Goal: Transaction & Acquisition: Purchase product/service

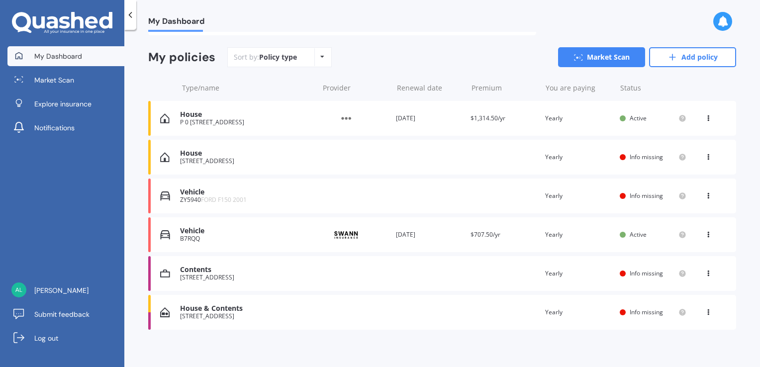
scroll to position [82, 0]
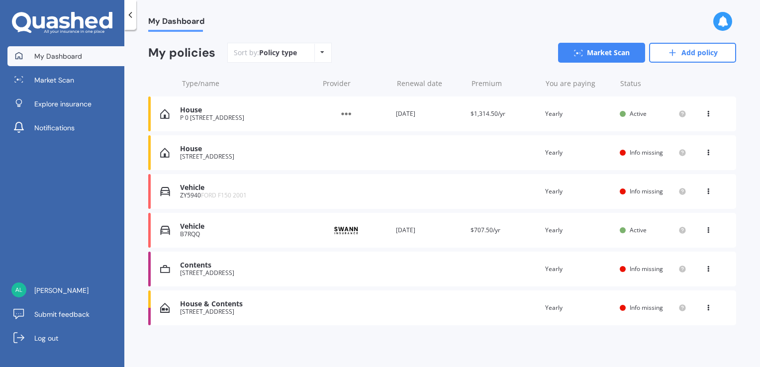
click at [705, 114] on icon at bounding box center [708, 112] width 7 height 6
click at [671, 154] on div "Delete" at bounding box center [686, 153] width 98 height 20
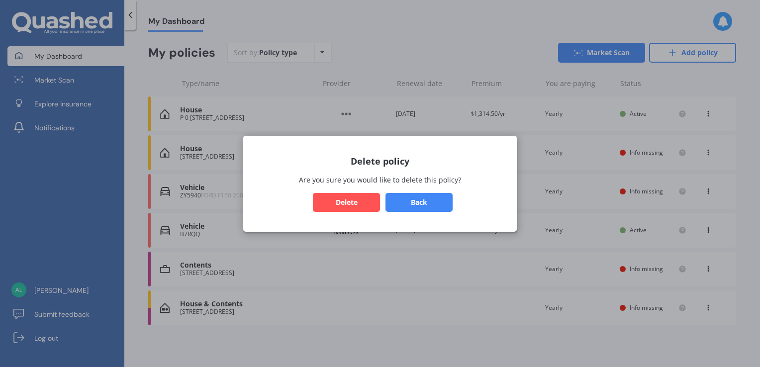
click at [362, 203] on button "Delete" at bounding box center [346, 201] width 67 height 19
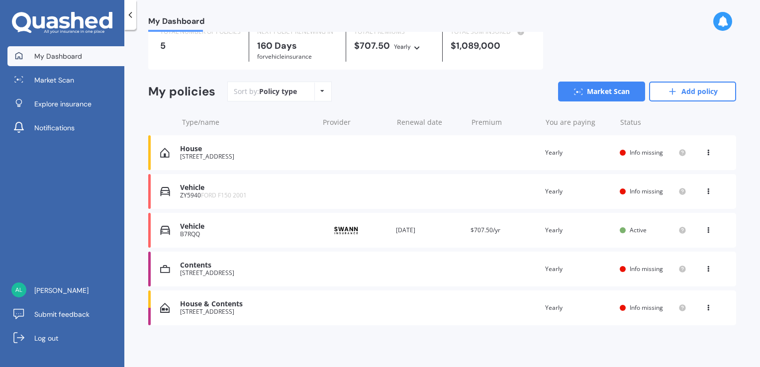
scroll to position [43, 0]
click at [705, 154] on icon at bounding box center [708, 151] width 7 height 6
click at [674, 195] on div "Delete" at bounding box center [686, 192] width 98 height 20
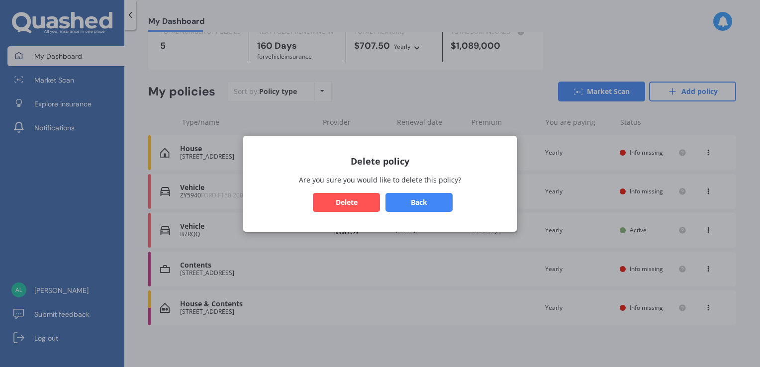
click at [352, 205] on button "Delete" at bounding box center [346, 201] width 67 height 19
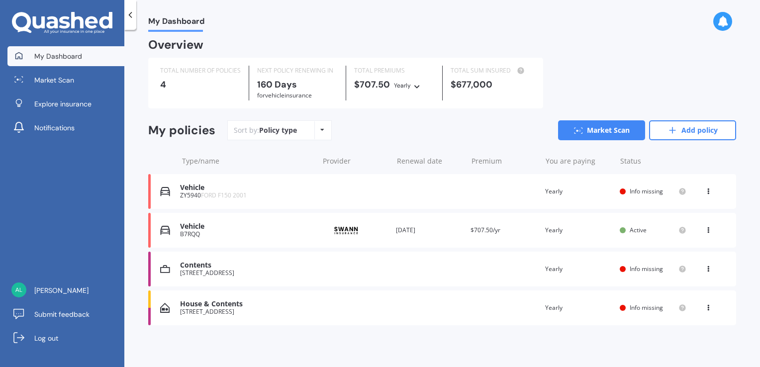
click at [705, 192] on icon at bounding box center [708, 190] width 7 height 6
click at [674, 235] on div "Delete" at bounding box center [686, 230] width 98 height 20
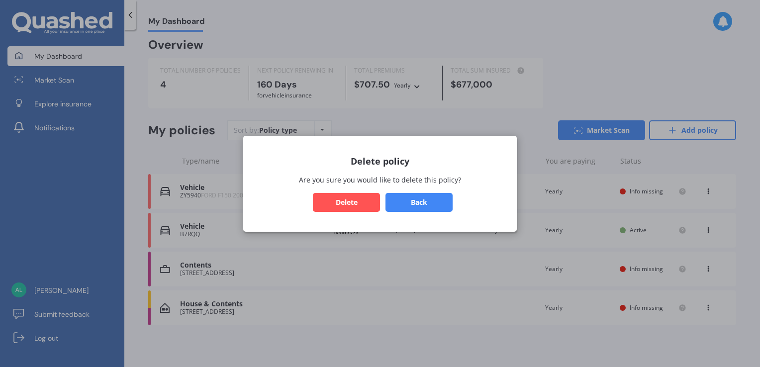
click at [354, 206] on button "Delete" at bounding box center [346, 201] width 67 height 19
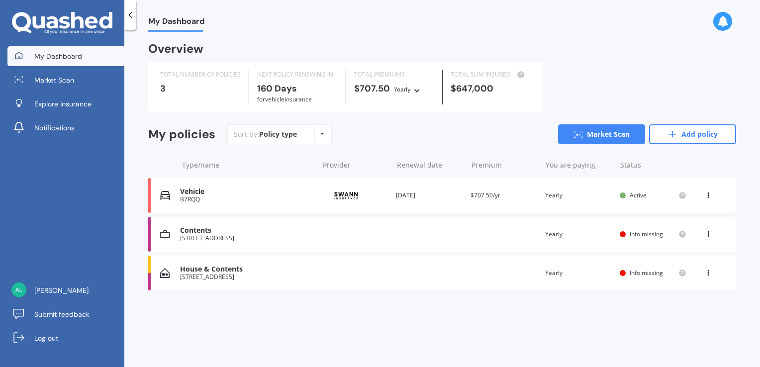
click at [708, 196] on icon at bounding box center [708, 194] width 7 height 6
click at [694, 236] on div "Delete" at bounding box center [686, 234] width 98 height 20
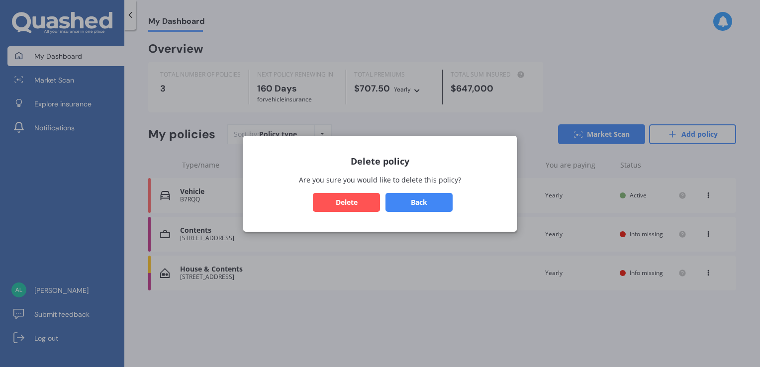
click at [350, 205] on button "Delete" at bounding box center [346, 201] width 67 height 19
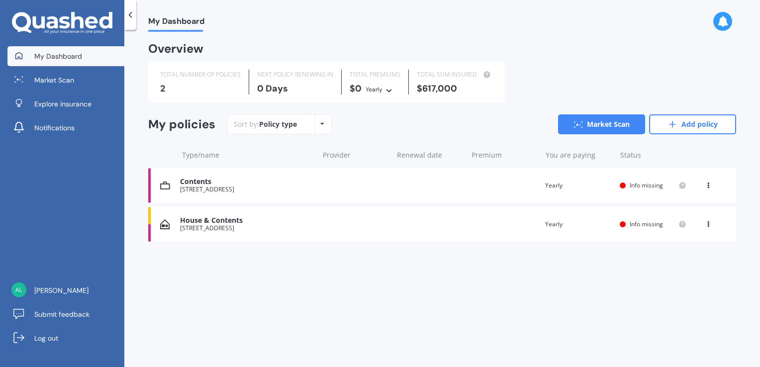
click at [706, 185] on icon at bounding box center [708, 184] width 7 height 6
click at [674, 229] on div "Delete" at bounding box center [686, 224] width 98 height 20
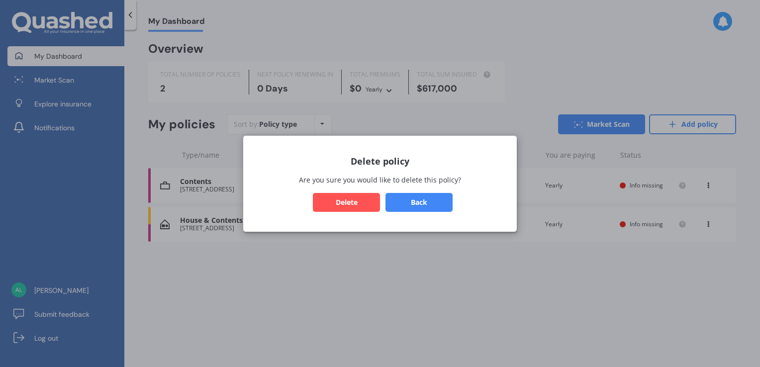
click at [356, 205] on button "Delete" at bounding box center [346, 201] width 67 height 19
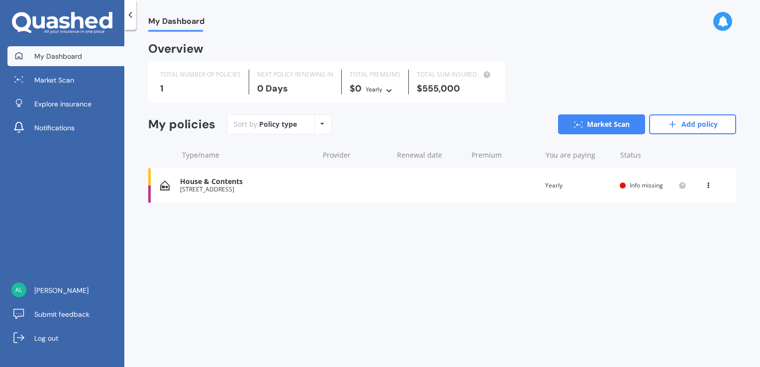
click at [708, 185] on icon at bounding box center [708, 184] width 7 height 6
click at [672, 225] on div "Delete" at bounding box center [686, 224] width 98 height 20
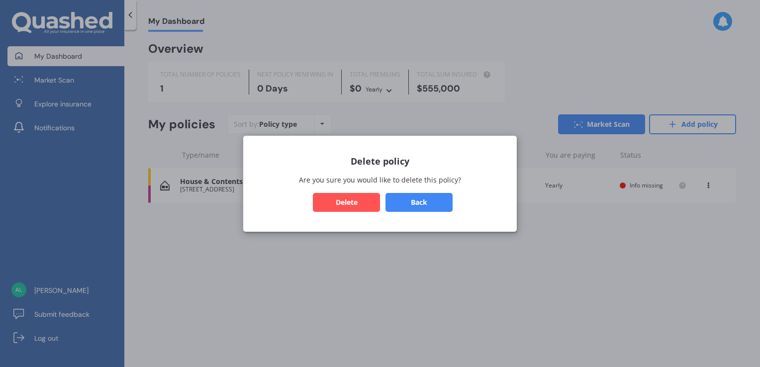
click at [357, 208] on button "Delete" at bounding box center [346, 201] width 67 height 19
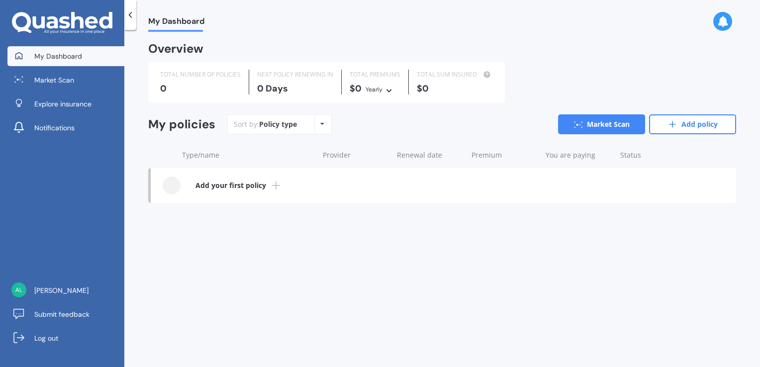
click at [322, 123] on icon at bounding box center [322, 124] width 4 height 6
click at [80, 104] on span "Explore insurance" at bounding box center [62, 104] width 57 height 10
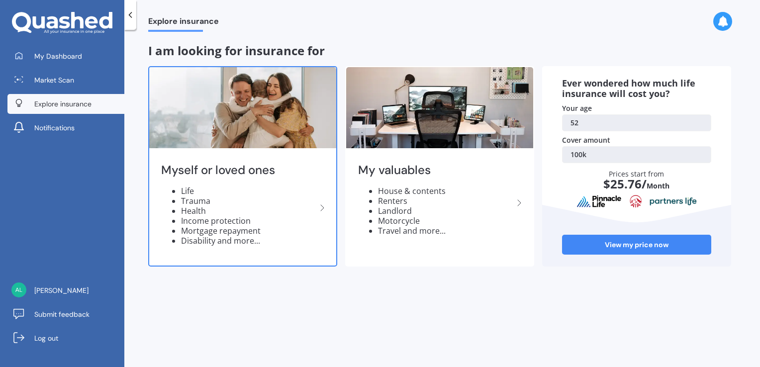
click at [199, 212] on li "Health" at bounding box center [248, 211] width 135 height 10
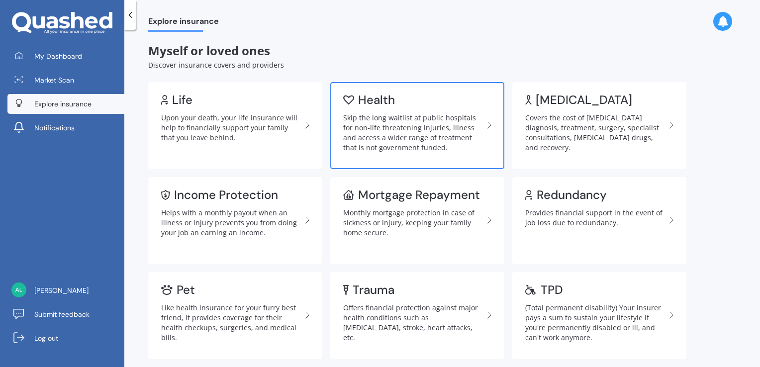
click at [386, 127] on div "Skip the long waitlist at public hospitals for non-life threatening injuries, i…" at bounding box center [413, 133] width 140 height 40
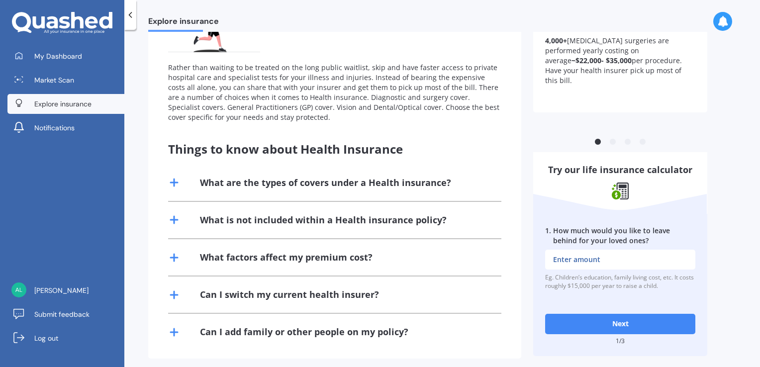
scroll to position [127, 0]
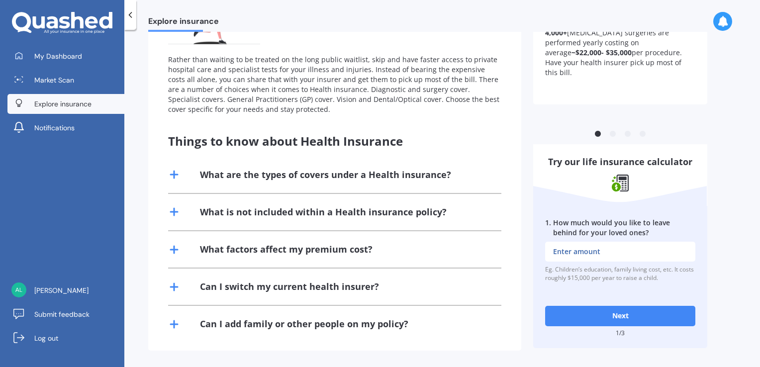
click at [239, 174] on div "What are the types of covers under a Health insurance?" at bounding box center [325, 175] width 251 height 12
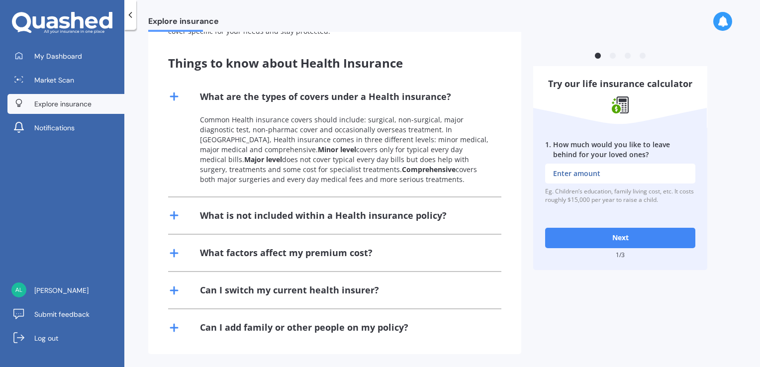
scroll to position [209, 0]
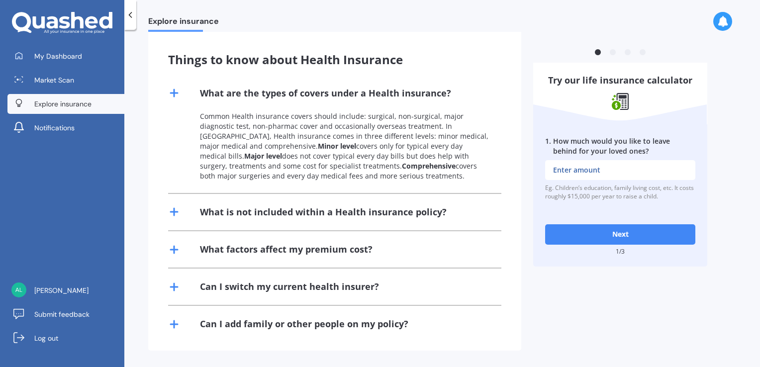
click at [253, 210] on div "What is not included within a Health insurance policy?" at bounding box center [323, 212] width 247 height 12
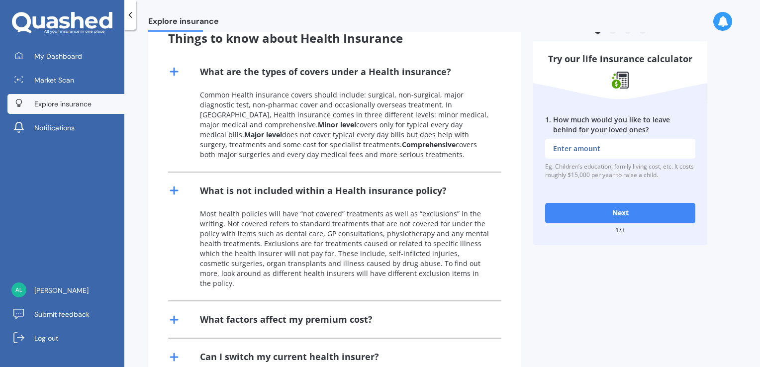
scroll to position [191, 0]
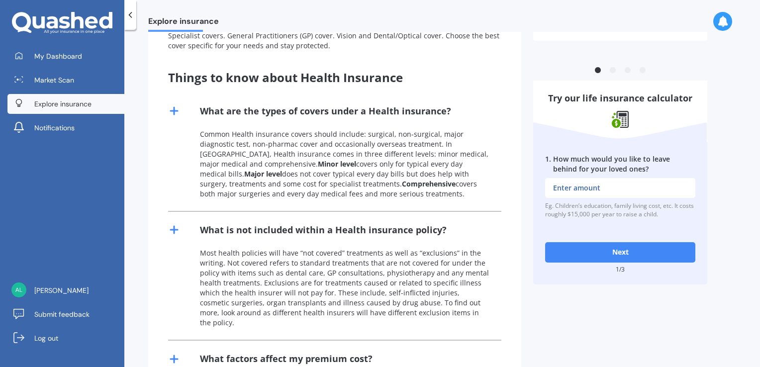
click at [564, 190] on input "1 . How much would you like to leave behind for your loved ones?" at bounding box center [620, 188] width 150 height 20
type input "$500,000"
click at [608, 250] on button "Next" at bounding box center [620, 252] width 150 height 20
click at [565, 188] on input "2 . How much outstanding debt do you have, including mortgage?" at bounding box center [620, 188] width 150 height 20
type input "$6"
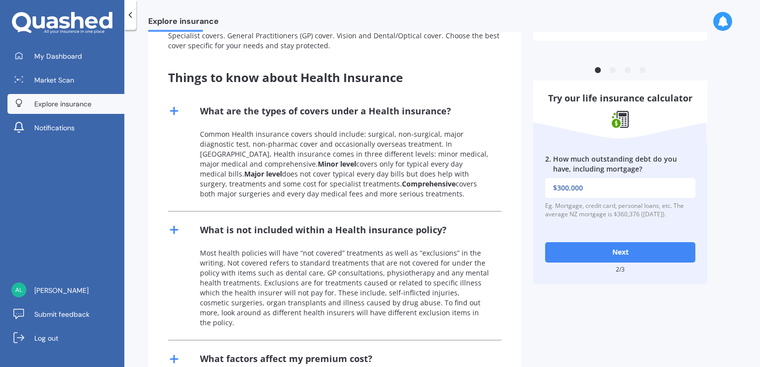
type input "$300,000"
click at [625, 255] on button "Next" at bounding box center [620, 252] width 150 height 20
click at [566, 187] on input "3 . What would be the cost of fulfilling your bucket list if you were terminall…" at bounding box center [620, 188] width 150 height 20
type input "$2"
type input "$100,000"
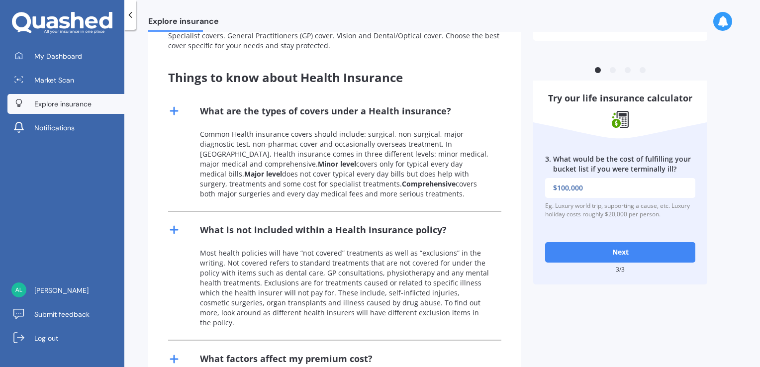
click at [620, 256] on button "Next" at bounding box center [620, 252] width 150 height 20
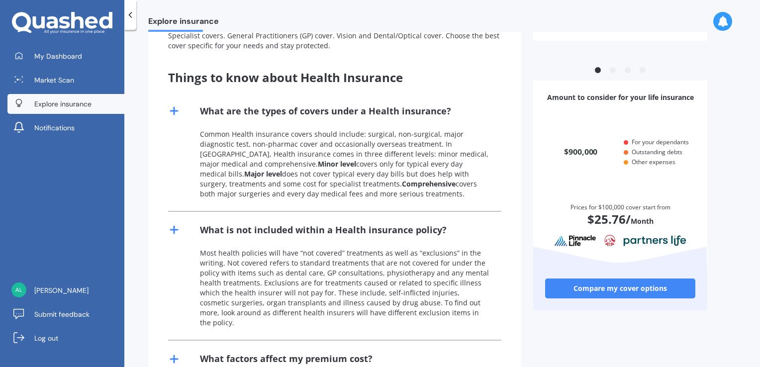
scroll to position [96, 145]
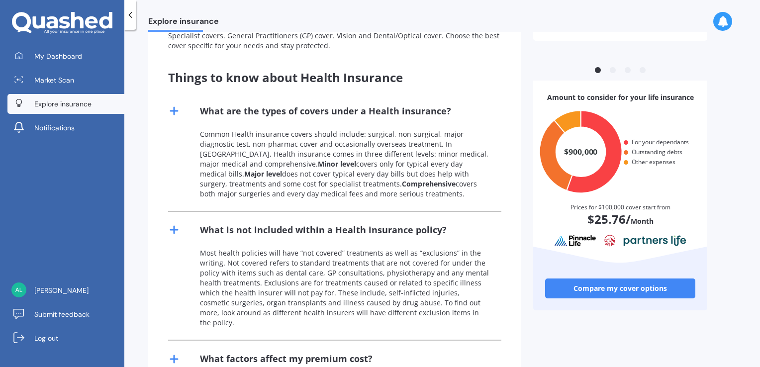
click at [636, 288] on link "Compare my cover options" at bounding box center [620, 289] width 150 height 20
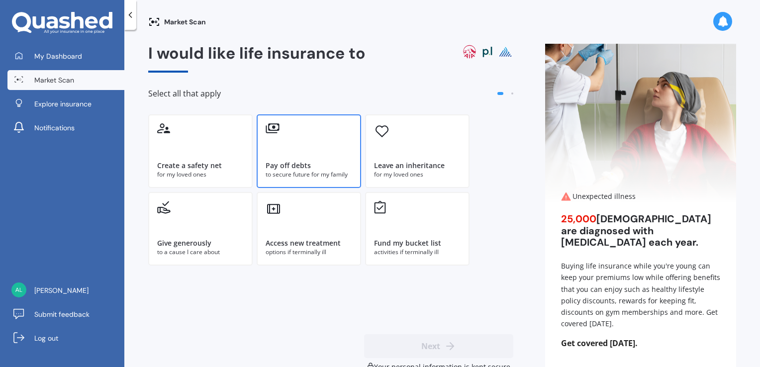
click at [300, 162] on div "Pay off debts" at bounding box center [288, 166] width 45 height 10
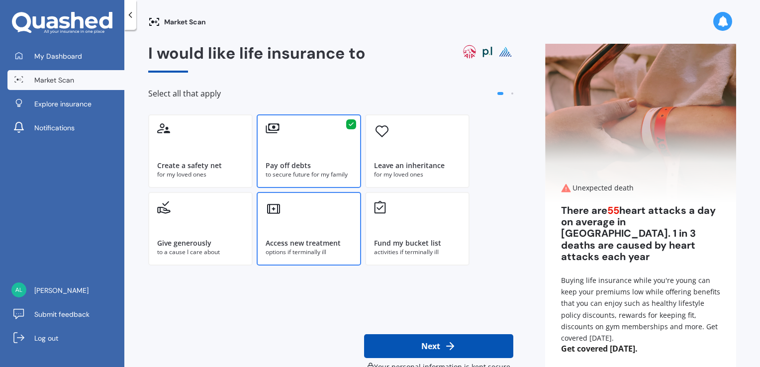
click at [296, 241] on div "Access new treatment" at bounding box center [303, 243] width 75 height 10
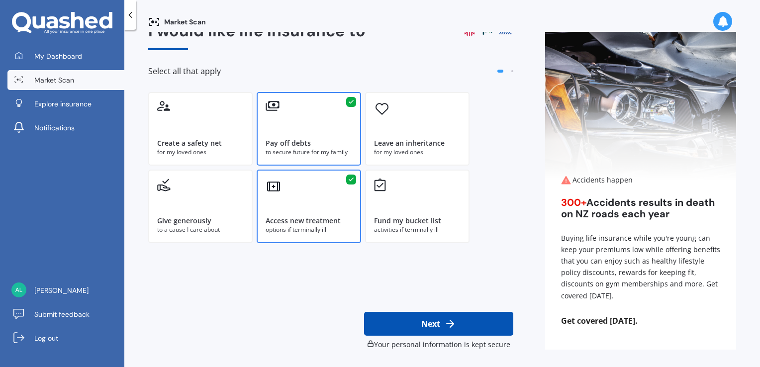
click at [432, 326] on button "Next" at bounding box center [438, 324] width 149 height 24
select select "17"
select select "04"
select select "1973"
select select "Heavy or repetitive manual work e.g. painter, taxi/Uber, courier"
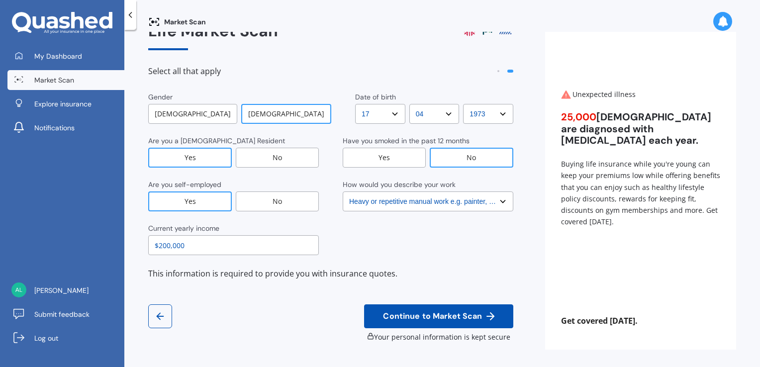
scroll to position [0, 0]
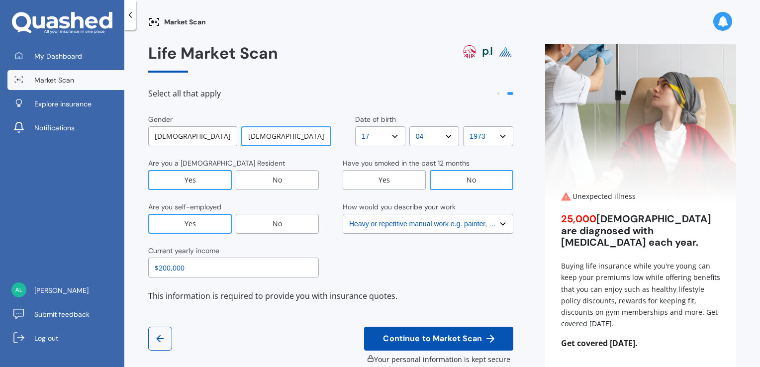
click at [196, 136] on div "[DEMOGRAPHIC_DATA]" at bounding box center [192, 136] width 89 height 20
click at [196, 179] on div "Yes" at bounding box center [190, 180] width 84 height 20
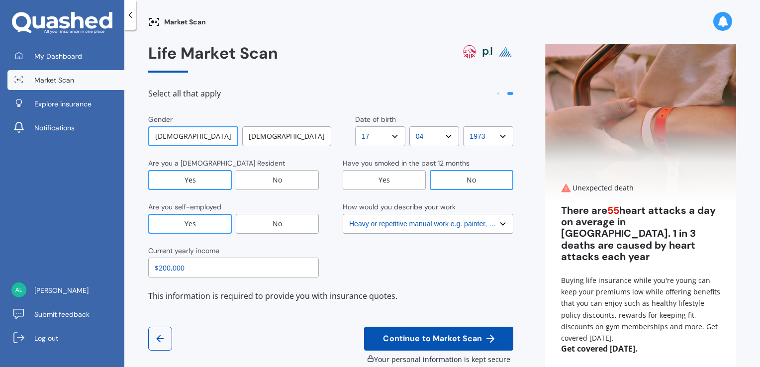
click at [194, 227] on div "Yes" at bounding box center [190, 224] width 84 height 20
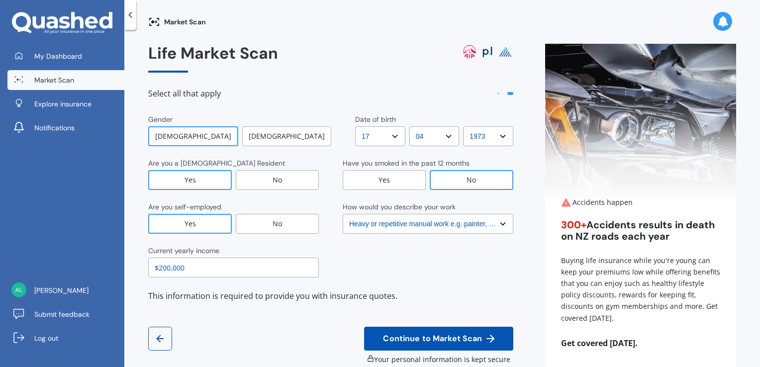
click at [383, 139] on select "DD DD 01 02 03 04 05 06 07 08 09 10 11 12 13 14 15 16 17 18 19 20 21 22 23 24 2…" at bounding box center [380, 136] width 50 height 20
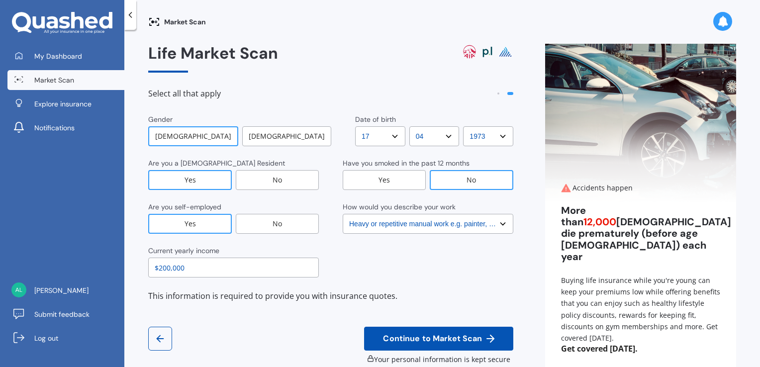
select select "25"
click at [355, 126] on select "DD DD 01 02 03 04 05 06 07 08 09 10 11 12 13 14 15 16 17 18 19 20 21 22 23 24 2…" at bounding box center [380, 136] width 50 height 20
click at [439, 136] on select "MM MM 01 02 03 04 05 06 07 08 09 10 11 12" at bounding box center [434, 136] width 50 height 20
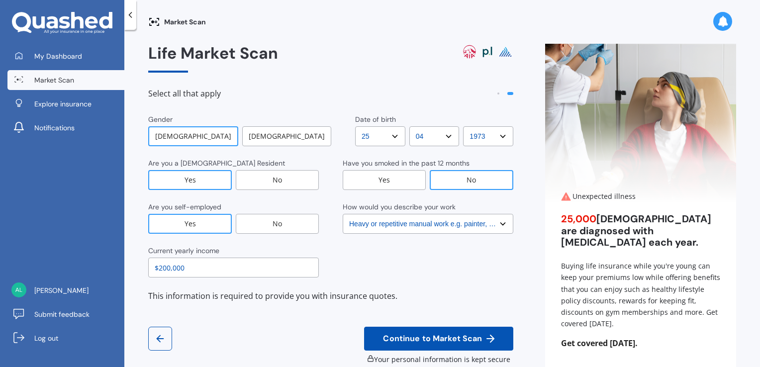
select select "08"
click at [409, 126] on select "MM MM 01 02 03 04 05 06 07 08 09 10 11 12" at bounding box center [434, 136] width 50 height 20
click at [498, 136] on select "YYYY YYYY 2009 2008 2007 2006 2005 2004 2003 2002 2001 2000 1999 1998 1997 1996…" at bounding box center [488, 136] width 50 height 20
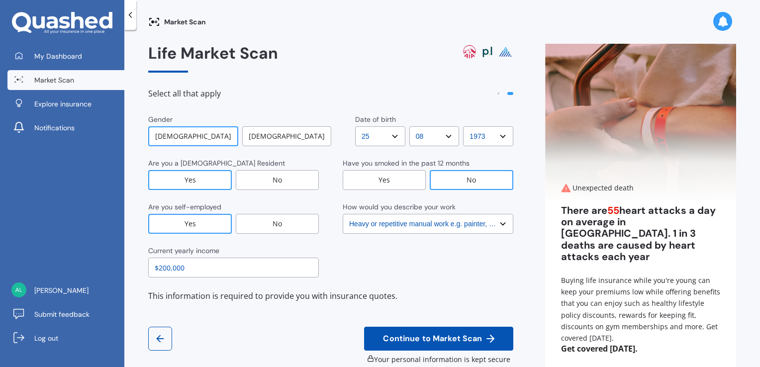
select select "1963"
click at [463, 126] on select "YYYY YYYY 2009 2008 2007 2006 2005 2004 2003 2002 2001 2000 1999 1998 1997 1996…" at bounding box center [488, 136] width 50 height 20
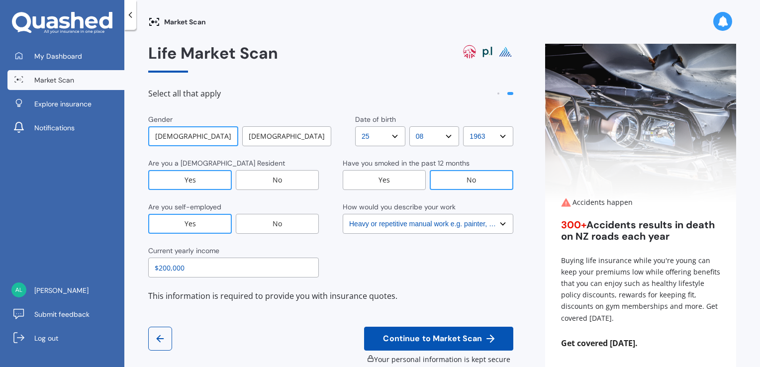
click at [454, 184] on div "No" at bounding box center [472, 180] width 84 height 20
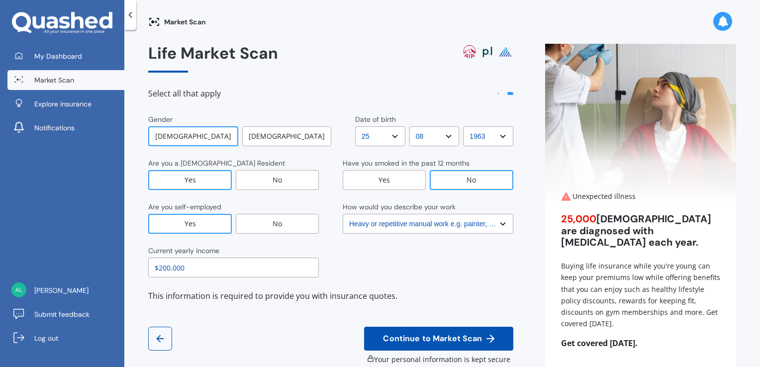
drag, startPoint x: 190, startPoint y: 268, endPoint x: 144, endPoint y: 268, distance: 45.8
click at [144, 268] on div "Market Scan Life Market Scan Select all that apply Gender [DEMOGRAPHIC_DATA] [D…" at bounding box center [442, 200] width 636 height 337
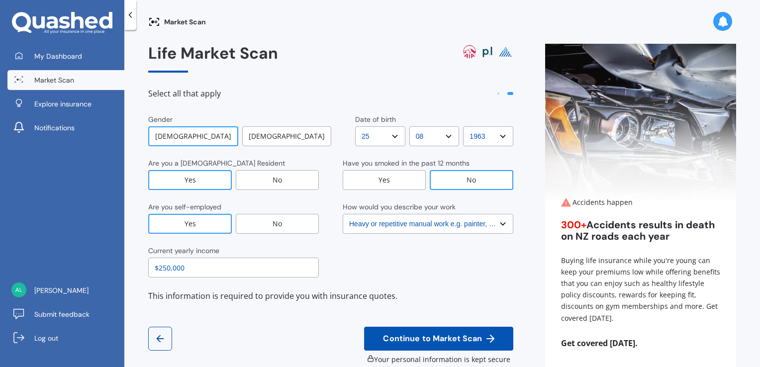
type input "$250,000"
click at [496, 224] on select "Select No manual work e.g. lawyer, consultant, engineer Light manual work [PERS…" at bounding box center [428, 224] width 171 height 20
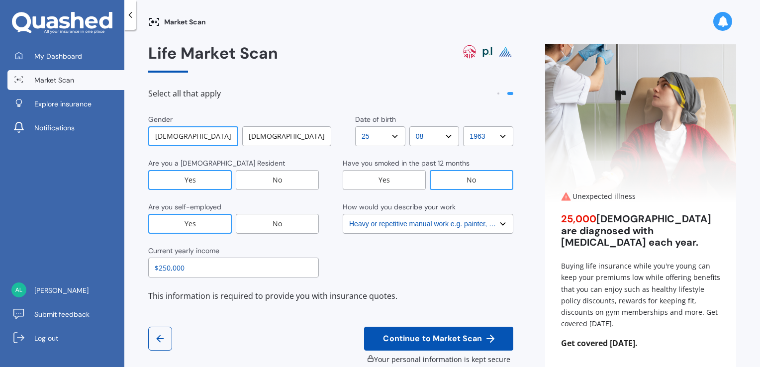
click at [343, 214] on select "Select No manual work e.g. lawyer, consultant, engineer Light manual work [PERS…" at bounding box center [428, 224] width 171 height 20
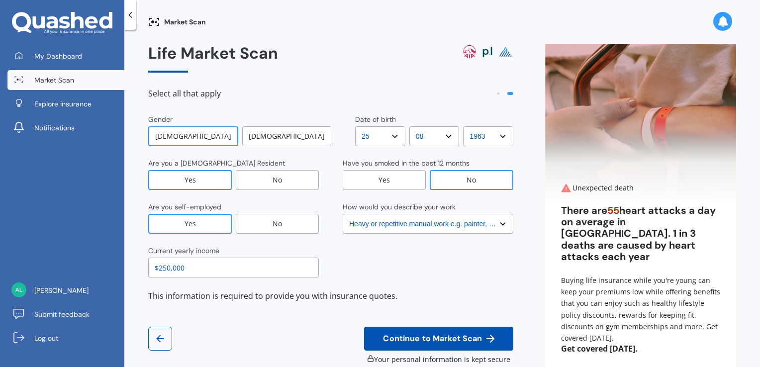
click at [419, 340] on span "Continue to Market Scan" at bounding box center [432, 338] width 103 height 9
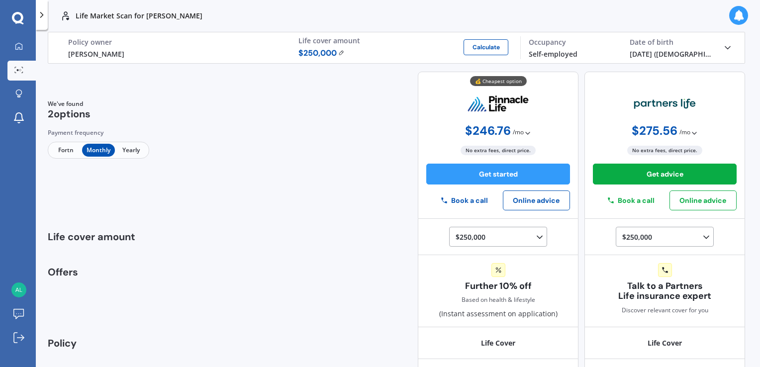
click at [99, 51] on div "[PERSON_NAME]" at bounding box center [175, 54] width 214 height 10
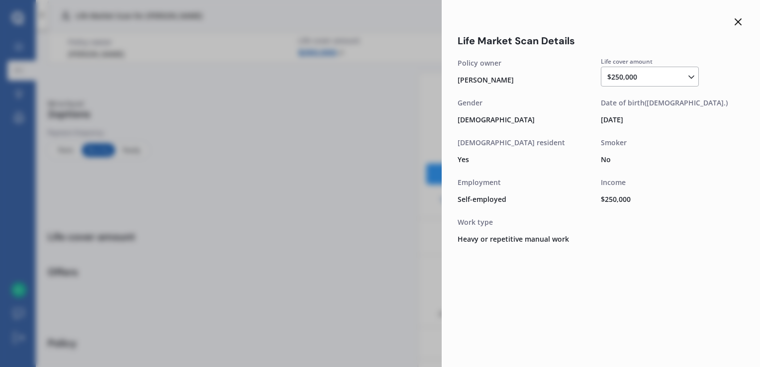
click at [528, 323] on div "Life Market Scan Details Life cover amount $250,000 $100,000 $150,000 $200,000 …" at bounding box center [601, 183] width 318 height 367
click at [370, 87] on div "Life Market Scan Details Life cover amount $250,000 $100,000 $150,000 $200,000 …" at bounding box center [380, 183] width 760 height 367
click at [738, 23] on icon at bounding box center [738, 22] width 12 height 12
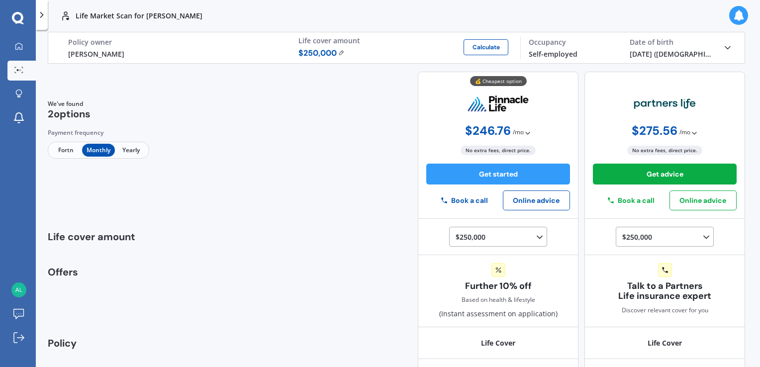
click at [133, 150] on span "Yearly" at bounding box center [131, 150] width 32 height 13
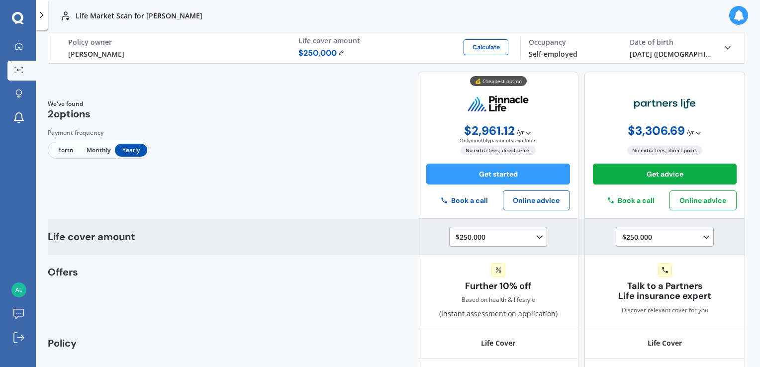
click at [535, 232] on icon at bounding box center [540, 237] width 10 height 10
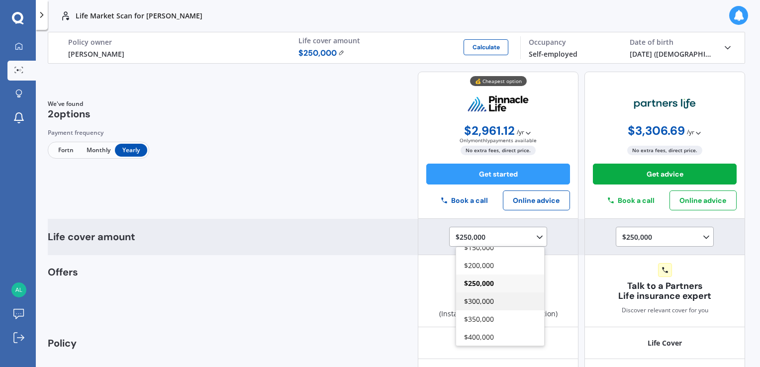
scroll to position [50, 0]
click at [473, 332] on span "$500,000" at bounding box center [479, 331] width 30 height 9
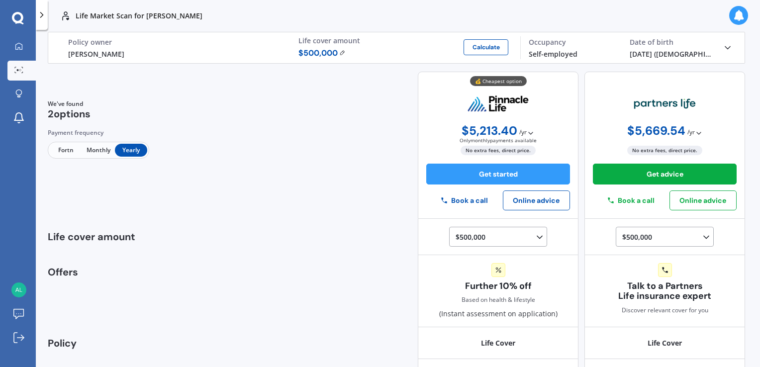
click at [60, 149] on span "Fortn" at bounding box center [66, 150] width 32 height 13
